Goal: Information Seeking & Learning: Learn about a topic

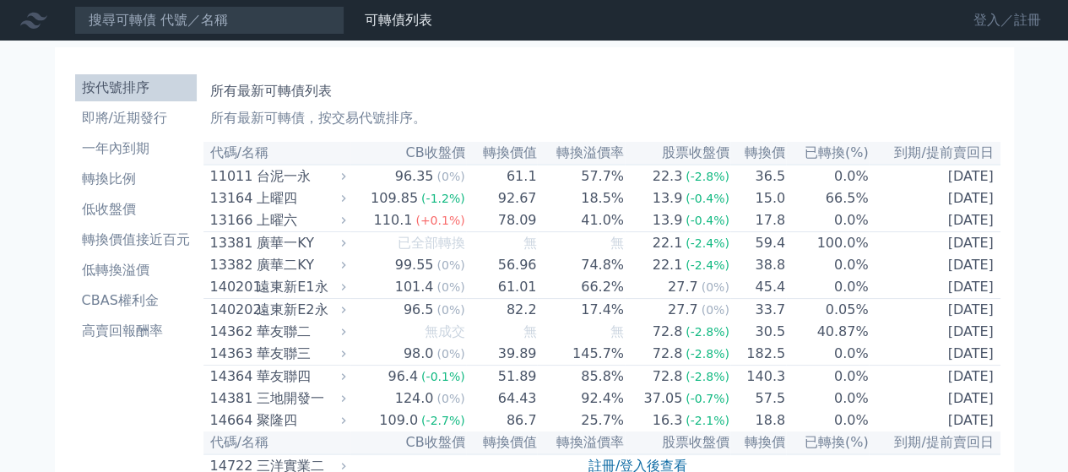
click at [1007, 24] on link "登入／註冊" at bounding box center [1007, 20] width 95 height 27
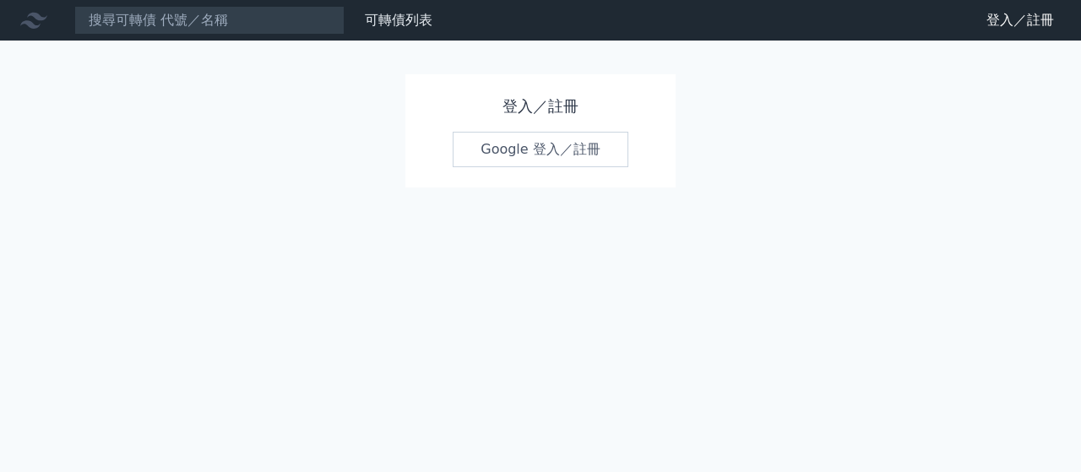
click at [512, 141] on link "Google 登入／註冊" at bounding box center [541, 149] width 176 height 35
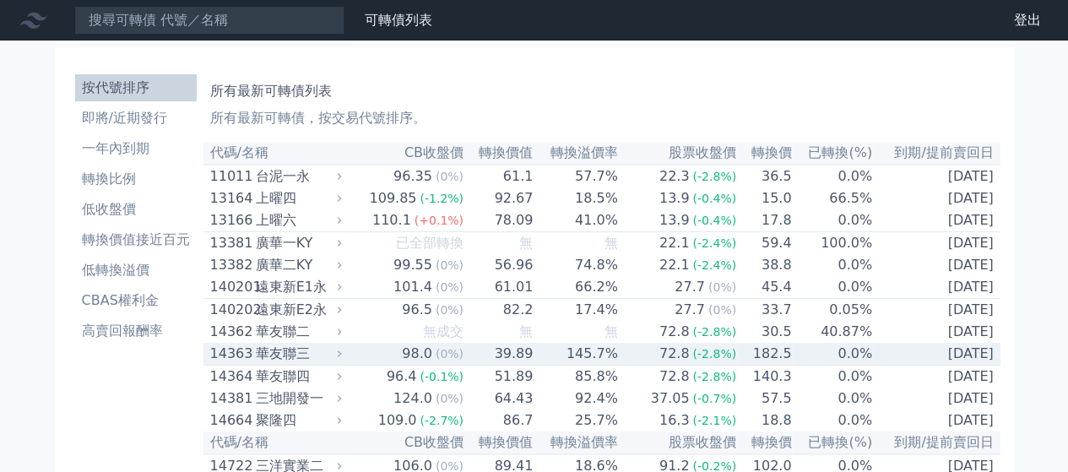
click at [279, 364] on div "華友聯三" at bounding box center [297, 354] width 83 height 20
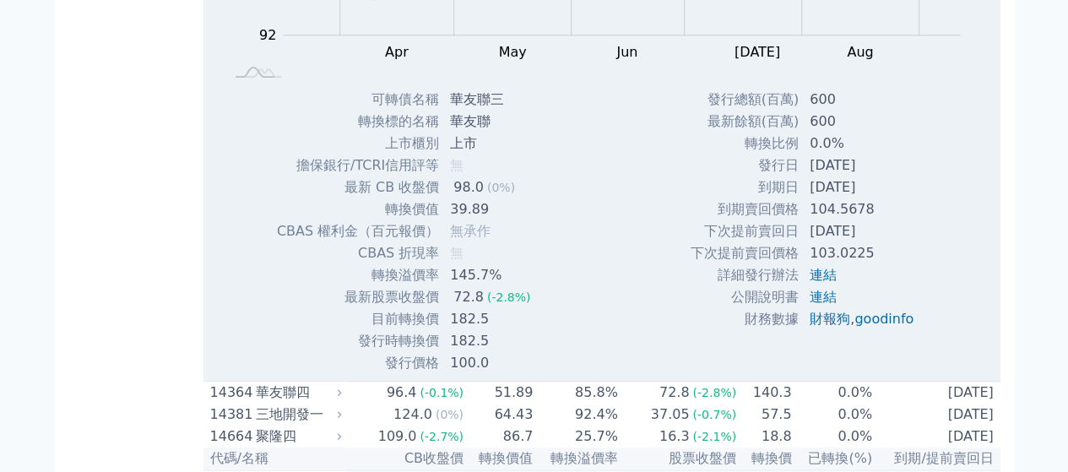
scroll to position [507, 0]
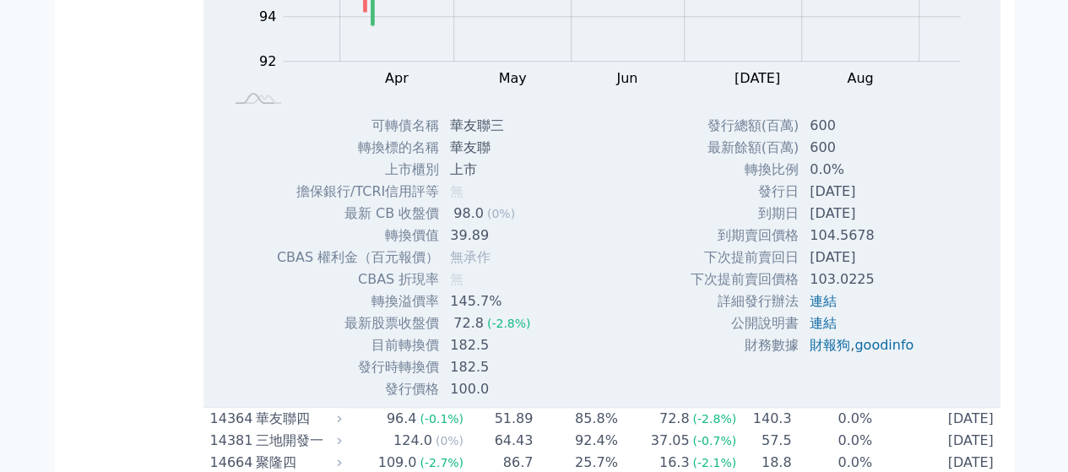
drag, startPoint x: 880, startPoint y: 274, endPoint x: 839, endPoint y: 272, distance: 40.6
click at [839, 269] on td "[DATE]" at bounding box center [864, 258] width 128 height 22
copy td "08-27"
click at [989, 307] on div "Zoom Out 100 91 92 93 94 102 96 100 98 90 88 L Mar Apr May Jun [DATE] Aug Sep O…" at bounding box center [601, 129] width 797 height 542
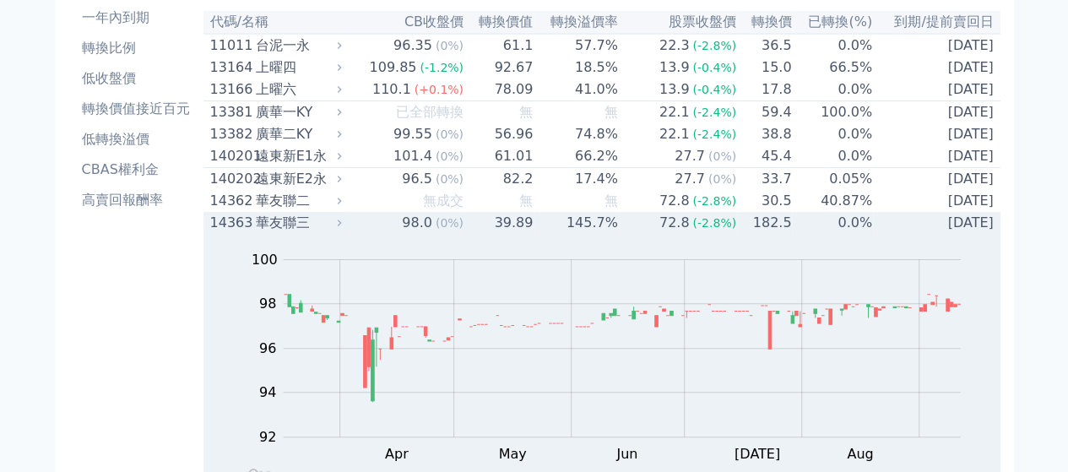
scroll to position [0, 0]
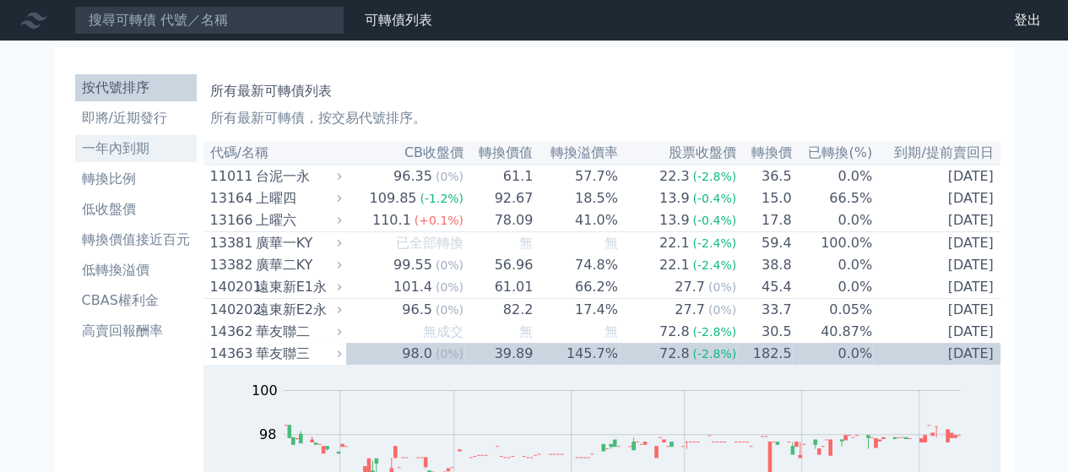
click at [118, 149] on li "一年內到期" at bounding box center [136, 148] width 122 height 20
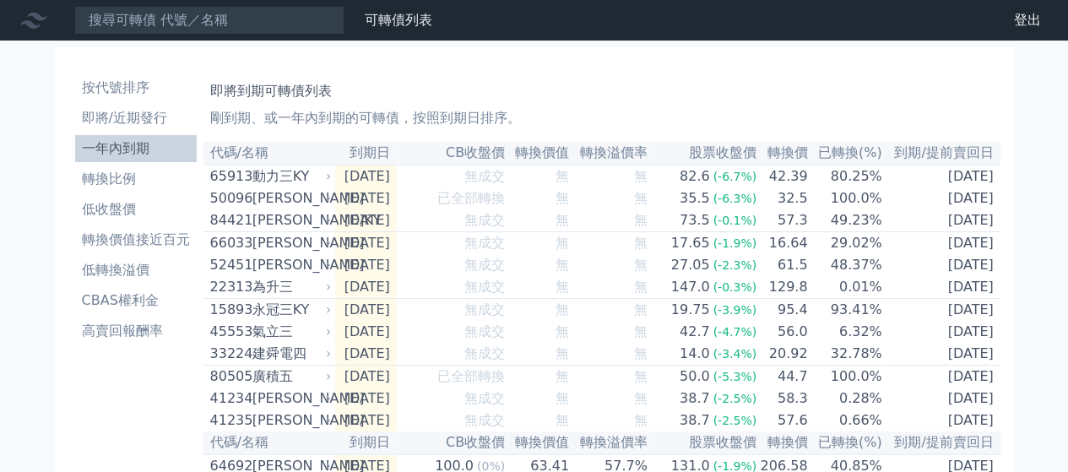
click at [117, 207] on li "低收盤價" at bounding box center [136, 209] width 122 height 20
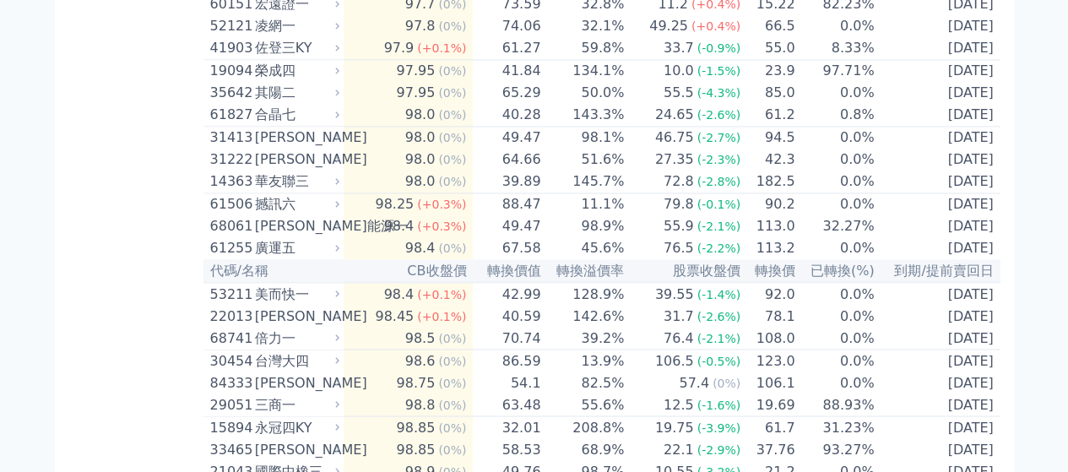
scroll to position [1520, 0]
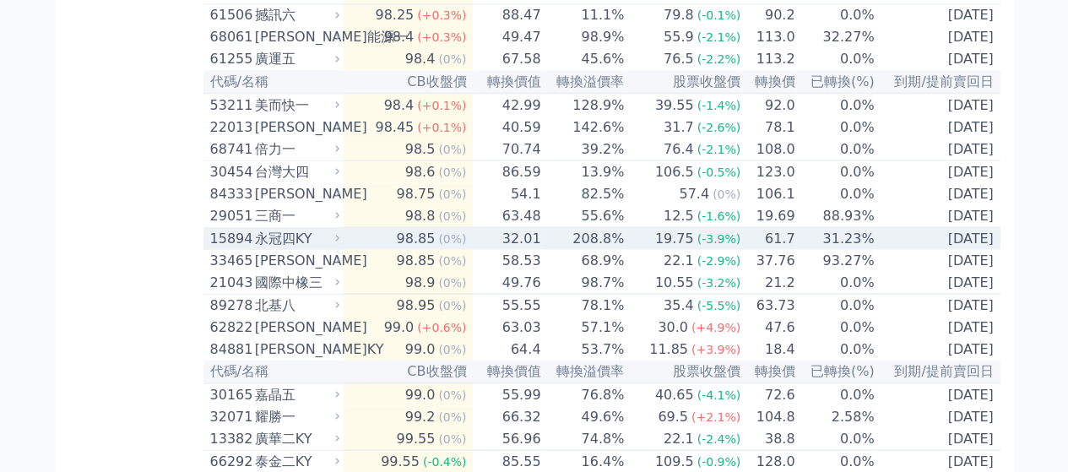
click at [270, 248] on div "永冠四KY" at bounding box center [295, 238] width 81 height 20
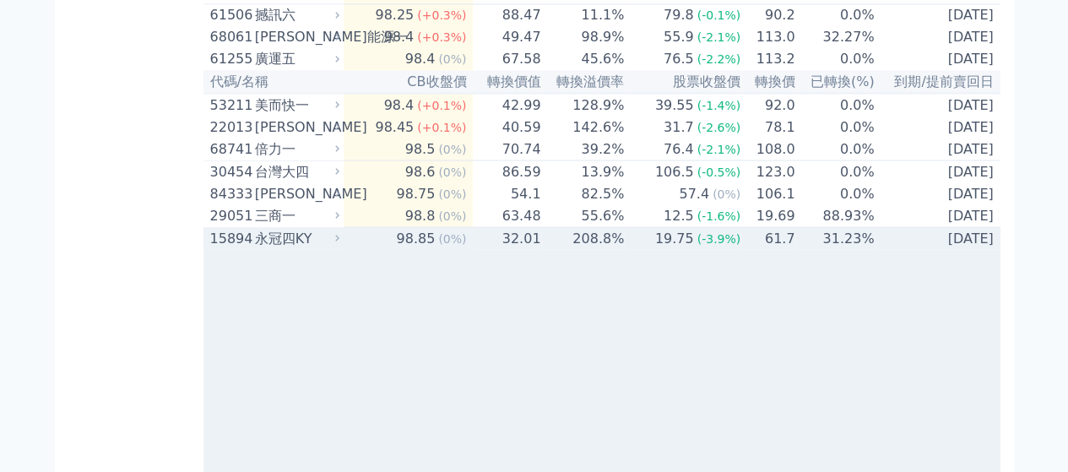
click at [270, 248] on div "永冠四KY" at bounding box center [295, 238] width 81 height 20
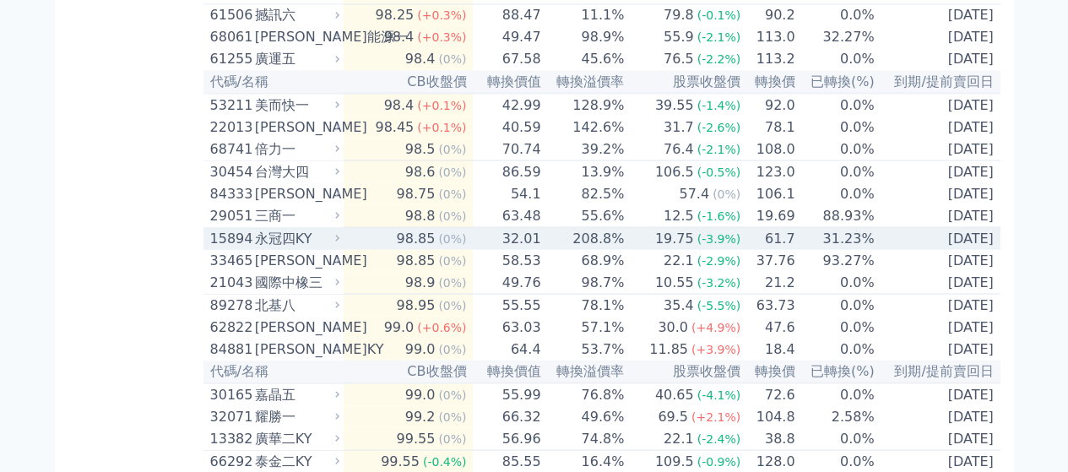
click at [217, 248] on div "15894" at bounding box center [230, 238] width 41 height 20
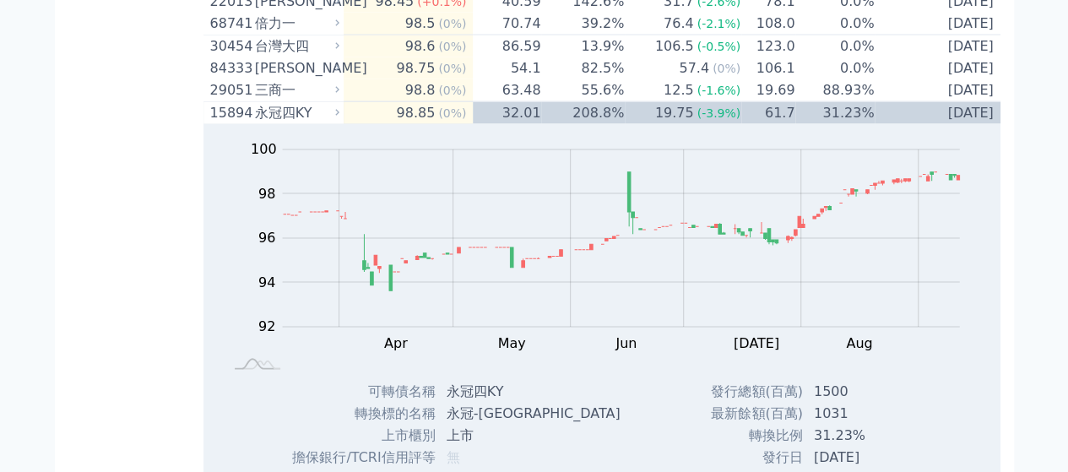
scroll to position [1858, 0]
